Goal: Find specific page/section: Find specific page/section

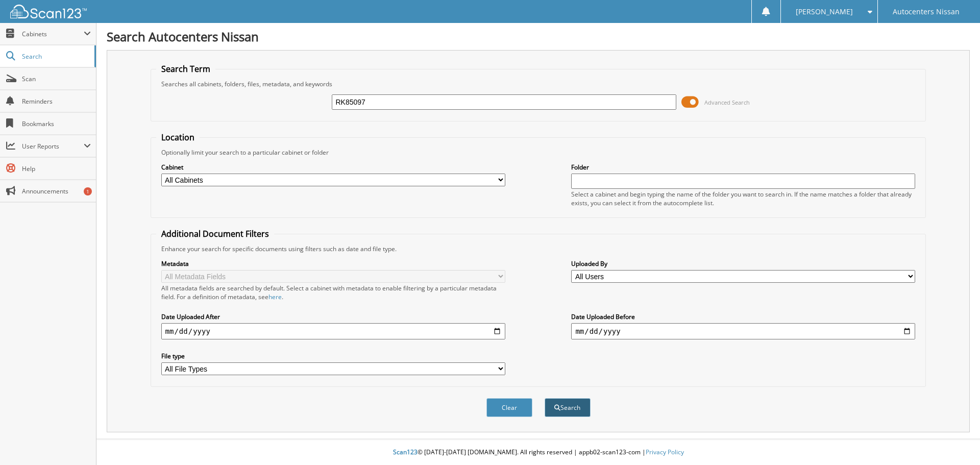
type input "RK85097"
click at [573, 407] on button "Search" at bounding box center [568, 407] width 46 height 19
type input "RK85097"
click at [562, 410] on button "Search" at bounding box center [568, 407] width 46 height 19
type input "RK85097"
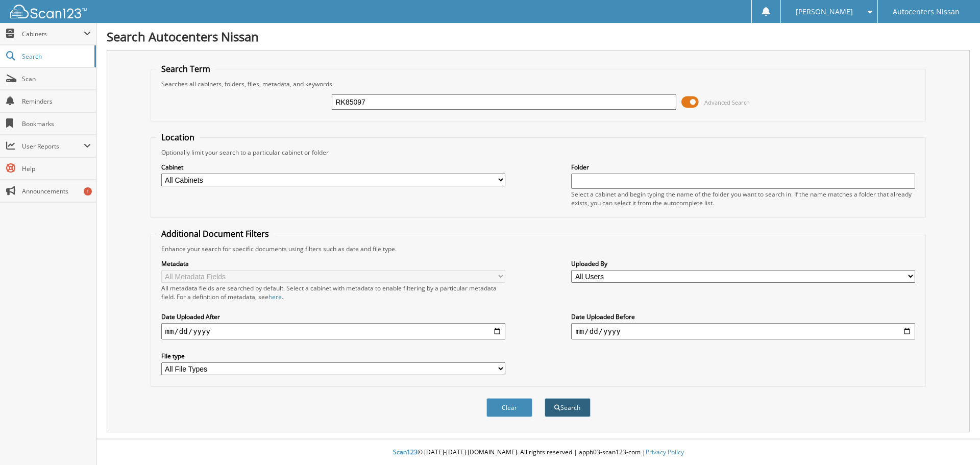
click at [577, 415] on button "Search" at bounding box center [568, 407] width 46 height 19
click at [498, 335] on input "date" at bounding box center [333, 331] width 344 height 16
type input "2025-08-13"
click at [564, 406] on button "Search" at bounding box center [568, 407] width 46 height 19
click at [419, 106] on input "text" at bounding box center [504, 101] width 344 height 15
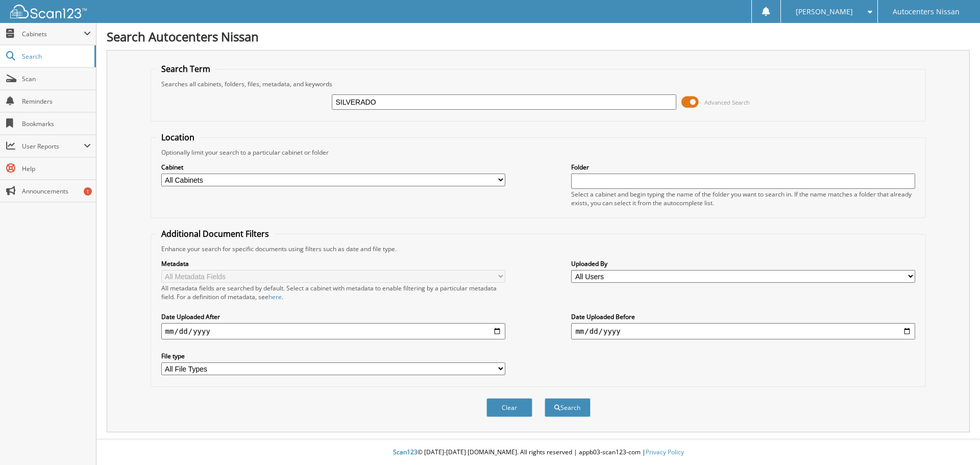
type input "SILVERADO"
click at [545, 398] on button "Search" at bounding box center [568, 407] width 46 height 19
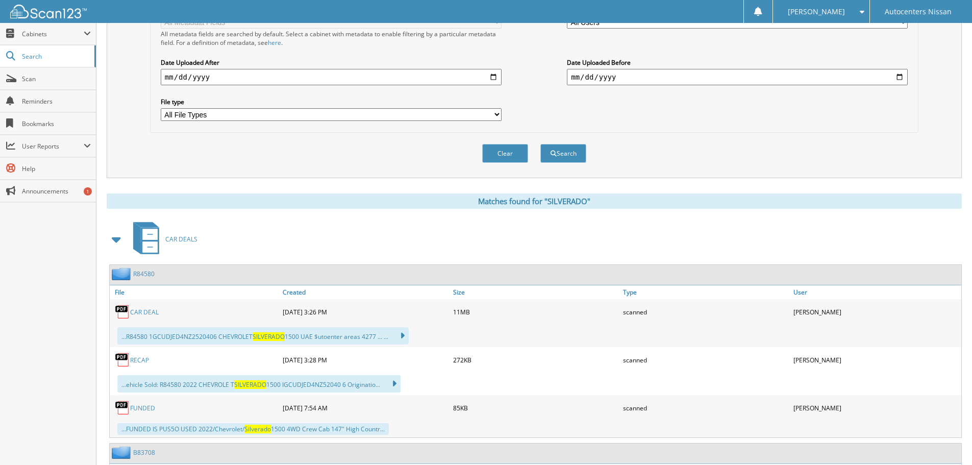
scroll to position [255, 0]
click at [118, 239] on span at bounding box center [117, 238] width 14 height 18
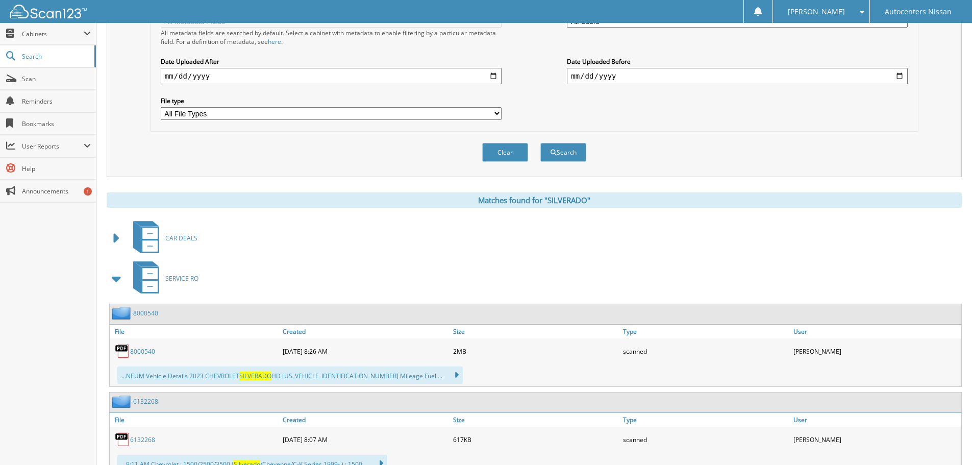
click at [176, 278] on span "SERVICE RO" at bounding box center [181, 278] width 33 height 9
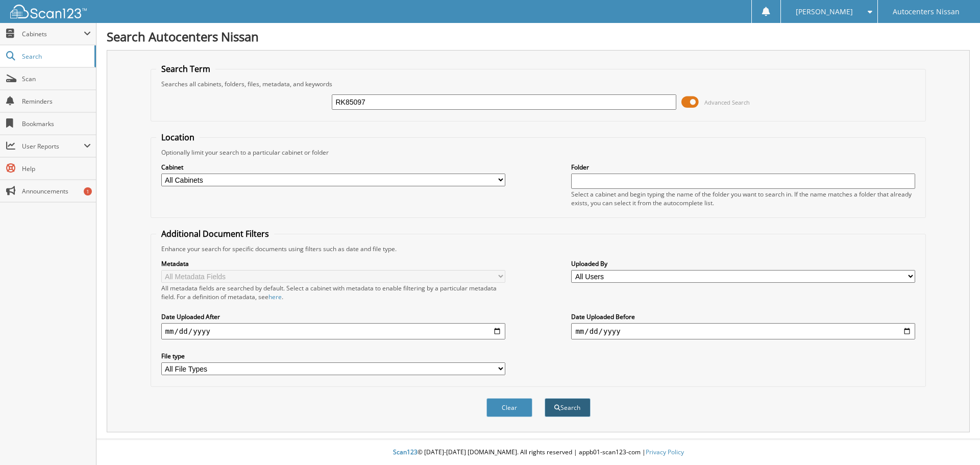
type input "RK85097"
click at [566, 416] on button "Search" at bounding box center [568, 407] width 46 height 19
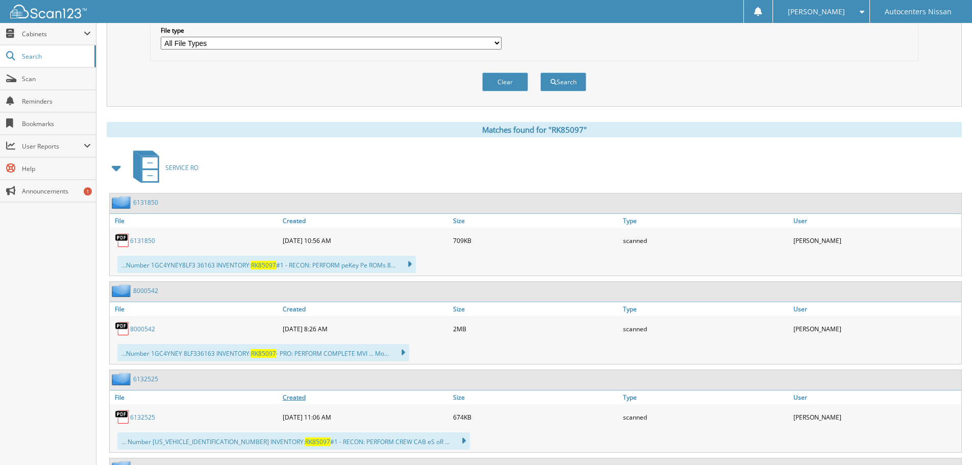
scroll to position [357, 0]
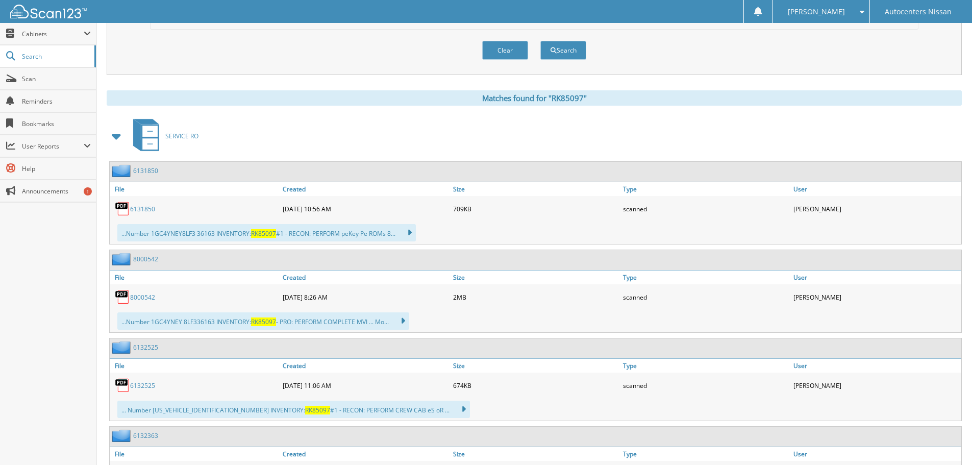
click at [148, 297] on link "8000542" at bounding box center [142, 297] width 25 height 9
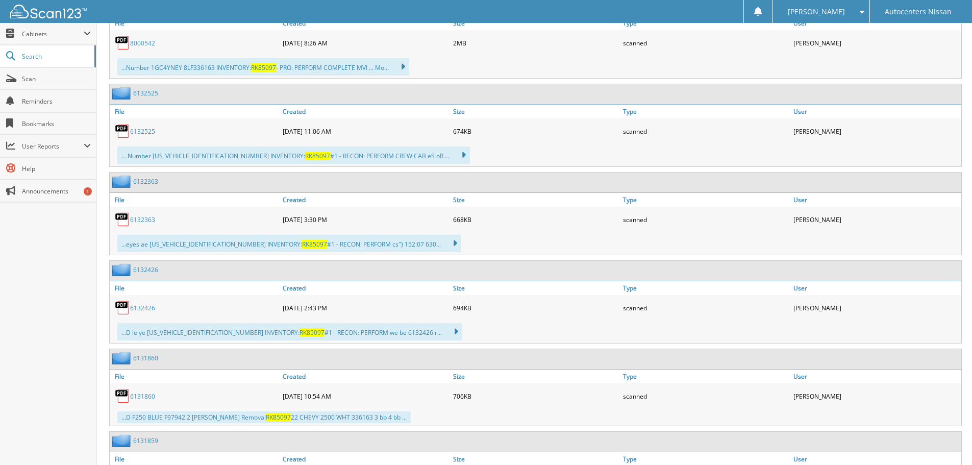
scroll to position [613, 0]
click at [149, 307] on link "6132426" at bounding box center [142, 307] width 25 height 9
click at [140, 397] on link "6131860" at bounding box center [142, 395] width 25 height 9
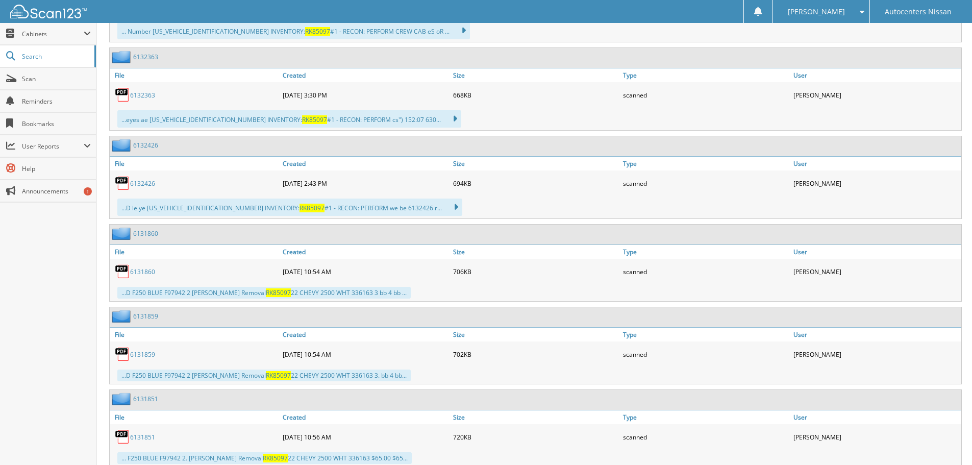
scroll to position [766, 0]
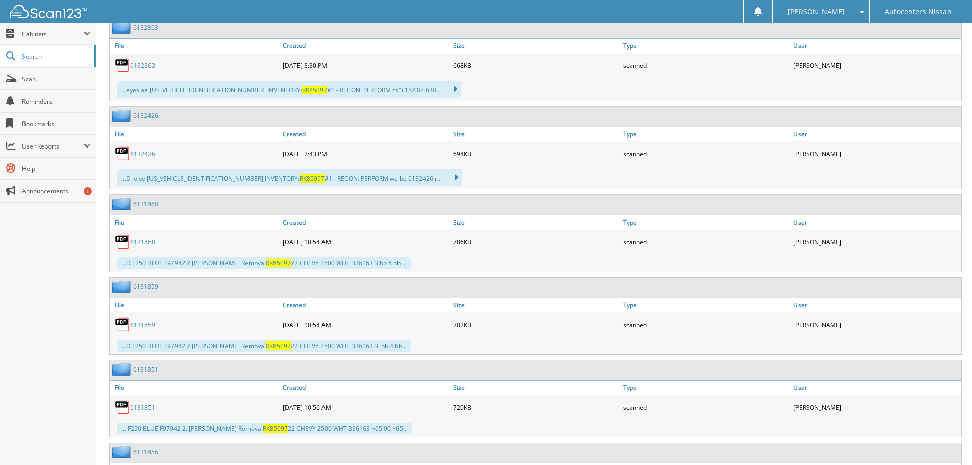
click at [152, 324] on link "6131859" at bounding box center [142, 325] width 25 height 9
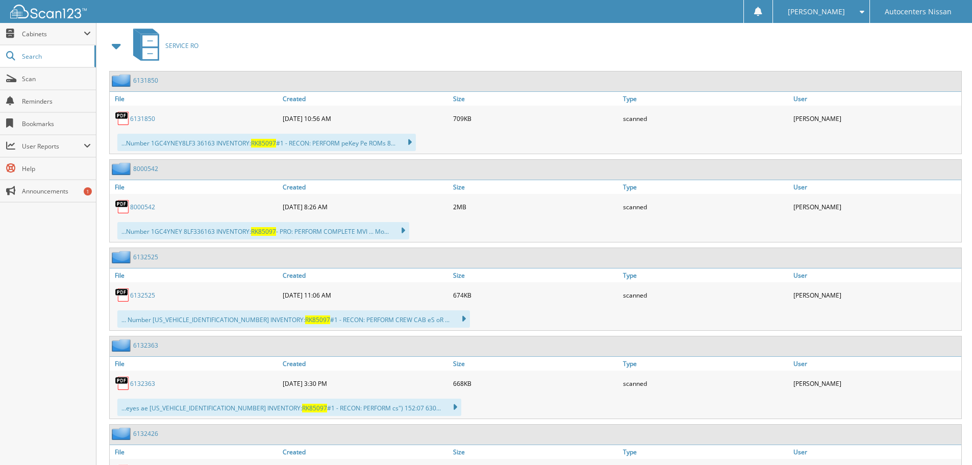
scroll to position [510, 0]
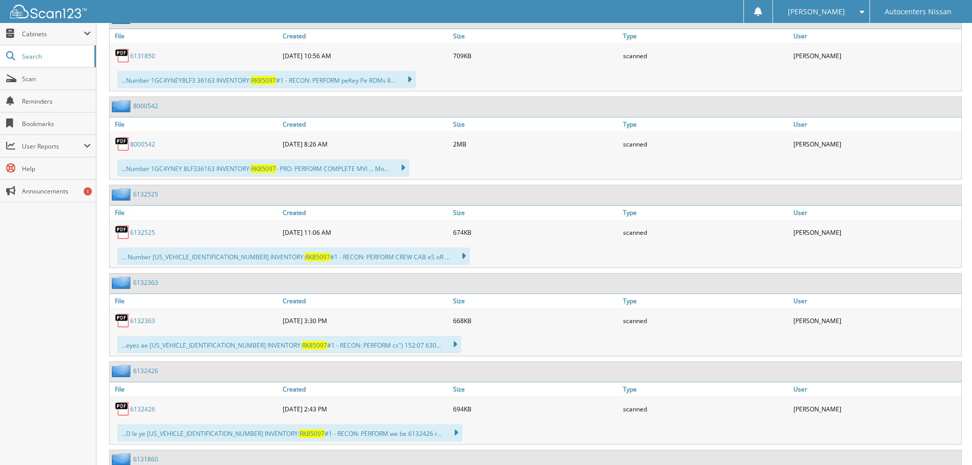
click at [142, 233] on link "6132525" at bounding box center [142, 232] width 25 height 9
click at [144, 319] on link "6132363" at bounding box center [142, 320] width 25 height 9
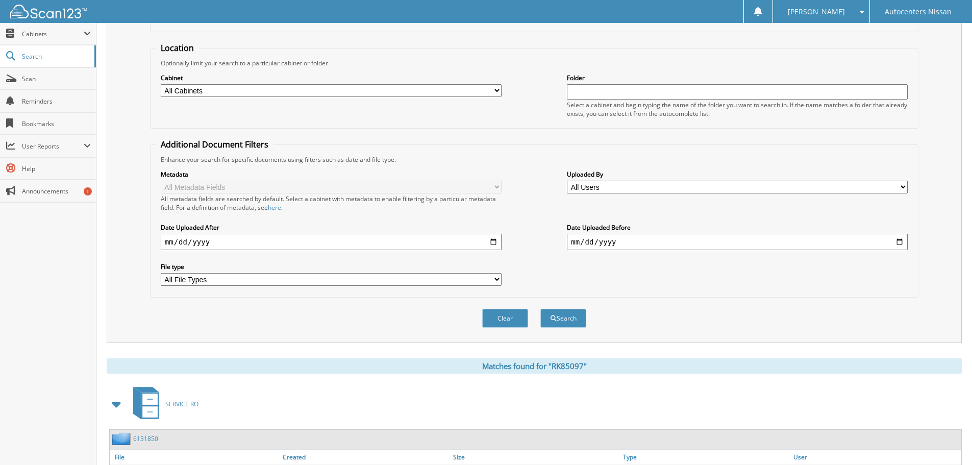
scroll to position [0, 0]
